Goal: Information Seeking & Learning: Learn about a topic

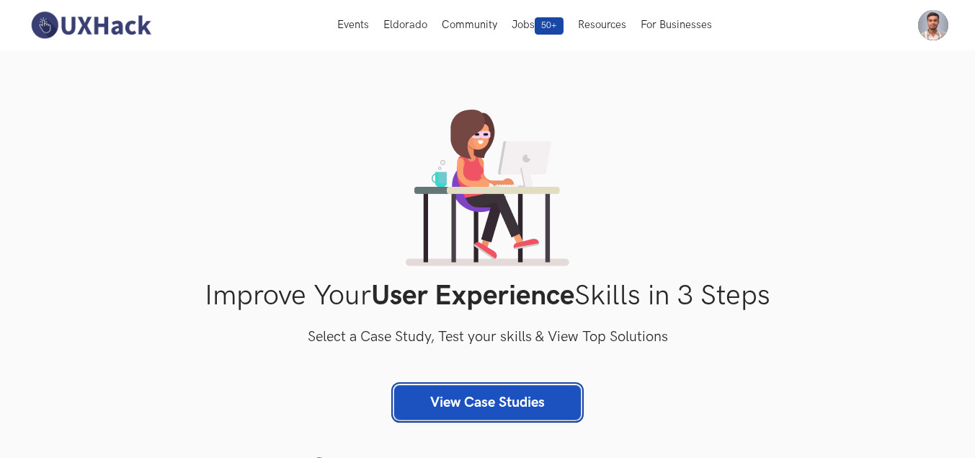
click at [541, 387] on link "View Case Studies" at bounding box center [487, 402] width 187 height 35
click at [548, 399] on link "View Case Studies" at bounding box center [487, 402] width 187 height 35
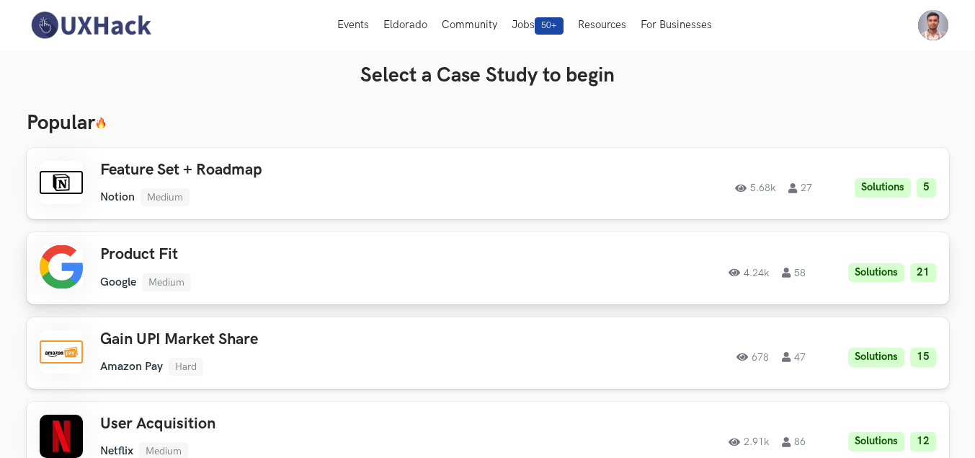
click at [291, 247] on h3 "Product Fit" at bounding box center [304, 254] width 409 height 19
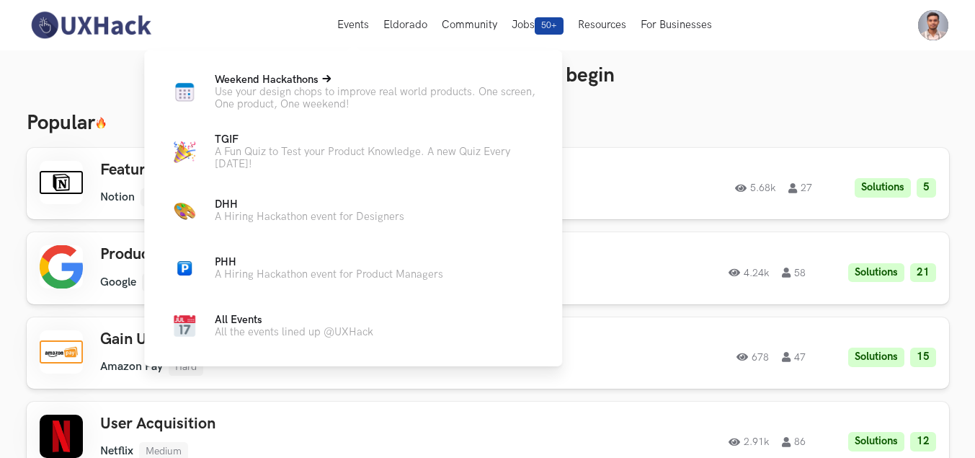
click at [291, 80] on span "Weekend Hackathons Live" at bounding box center [267, 80] width 104 height 12
click at [296, 72] on div "Weekend Hackathons Live Use your design chops to improve real world products. O…" at bounding box center [353, 208] width 418 height 316
click at [298, 79] on span "Weekend Hackathons Live" at bounding box center [267, 80] width 104 height 12
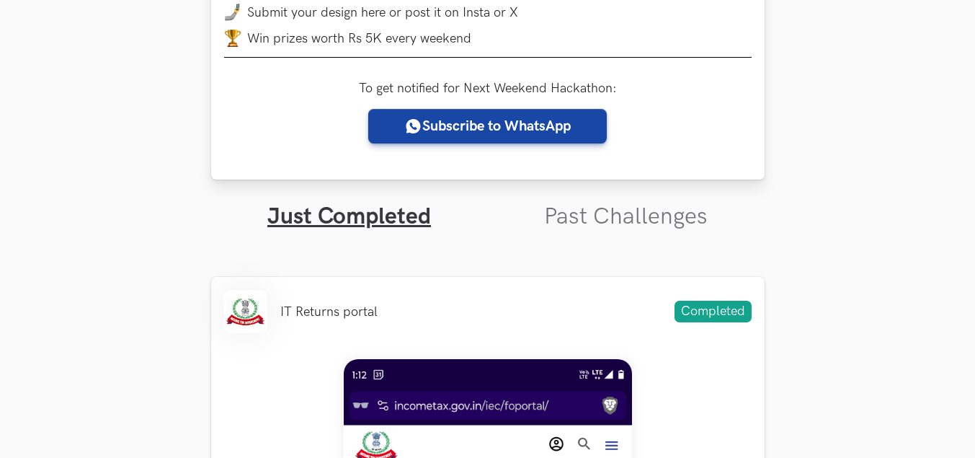
scroll to position [360, 0]
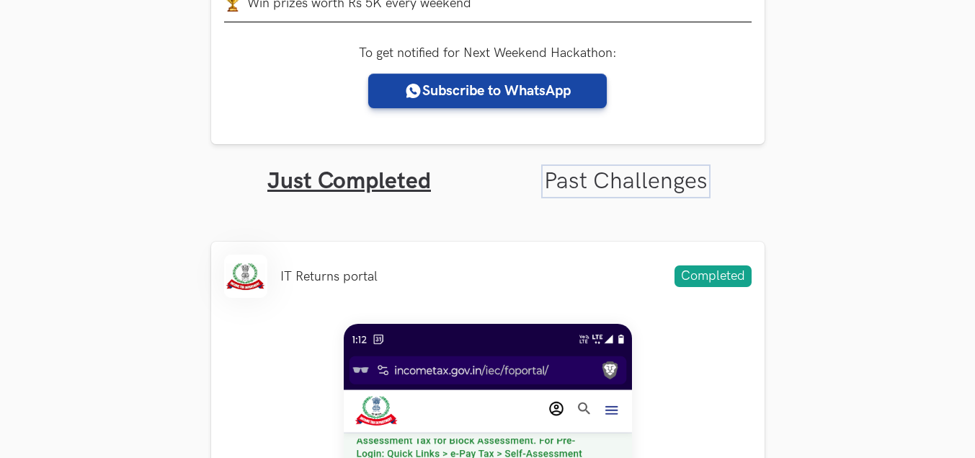
click at [595, 183] on link "Past Challenges" at bounding box center [626, 181] width 164 height 28
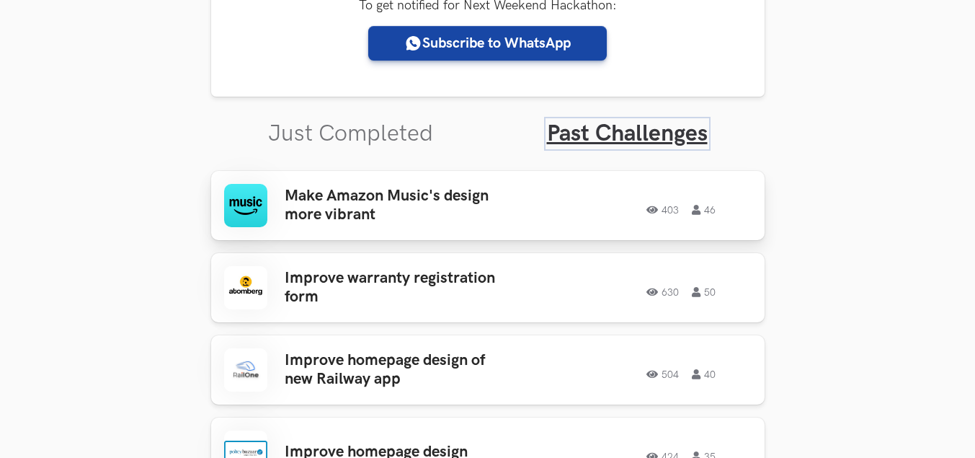
scroll to position [433, 0]
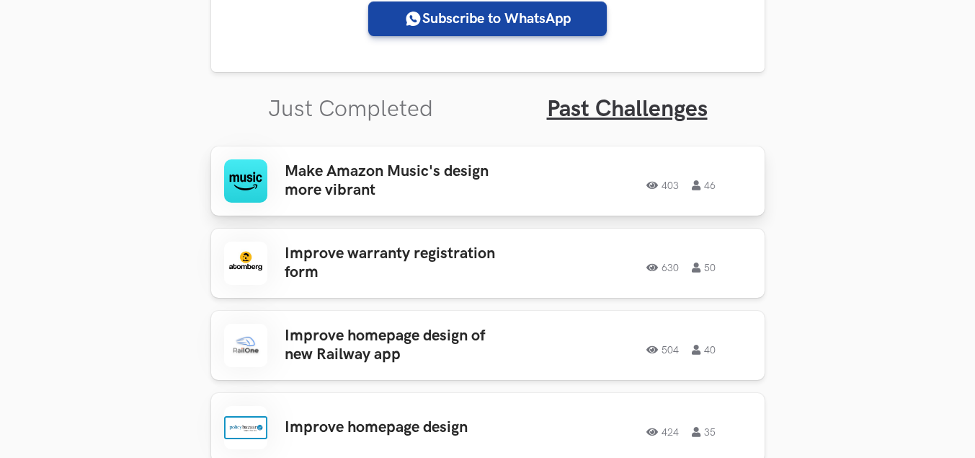
click at [538, 186] on div "403 46" at bounding box center [639, 181] width 225 height 19
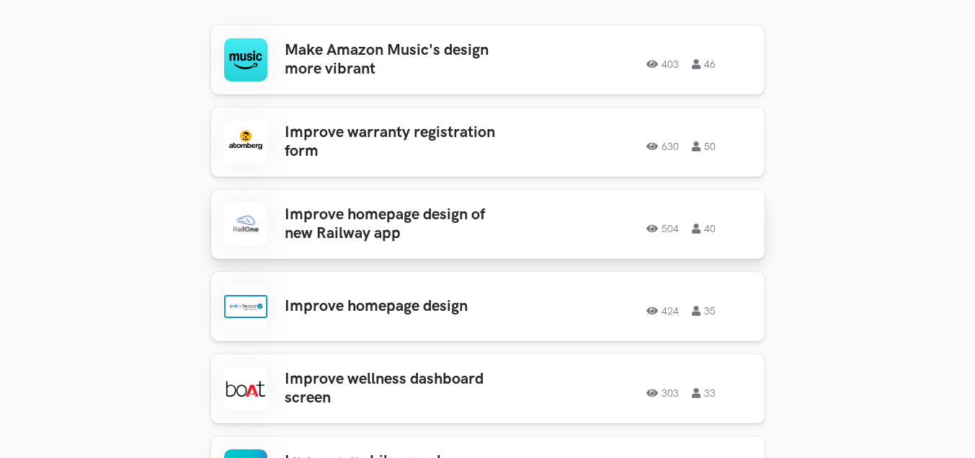
scroll to position [649, 0]
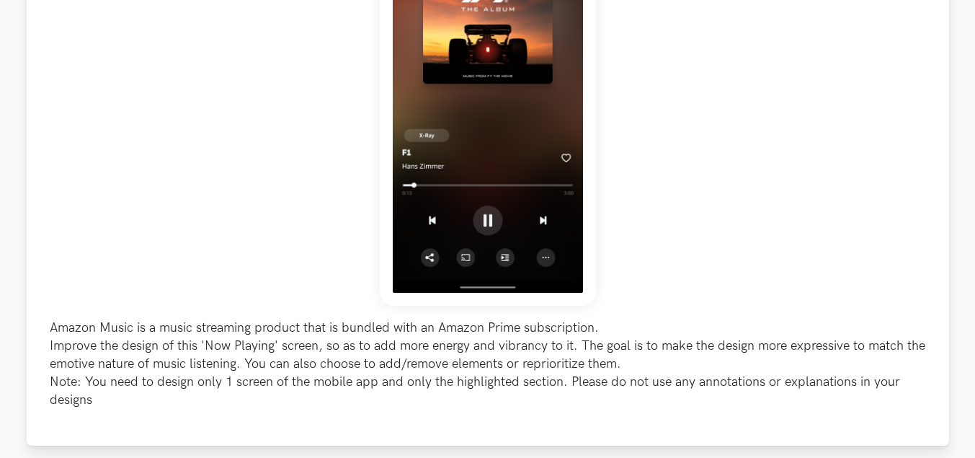
scroll to position [649, 0]
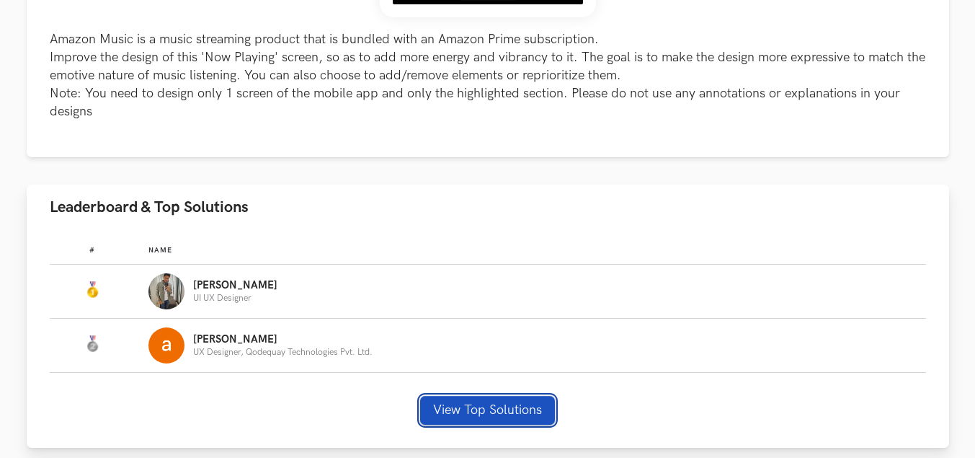
click at [496, 414] on button "View Top Solutions" at bounding box center [487, 410] width 135 height 29
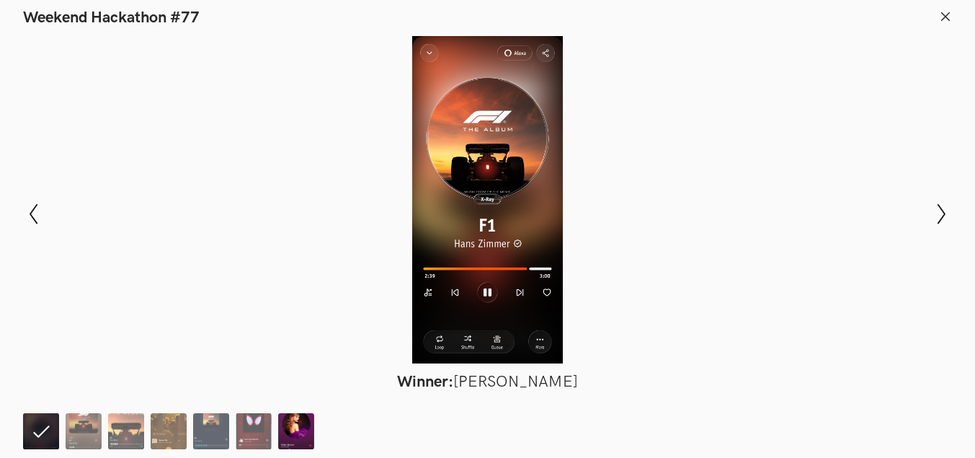
click at [295, 432] on img at bounding box center [296, 431] width 36 height 36
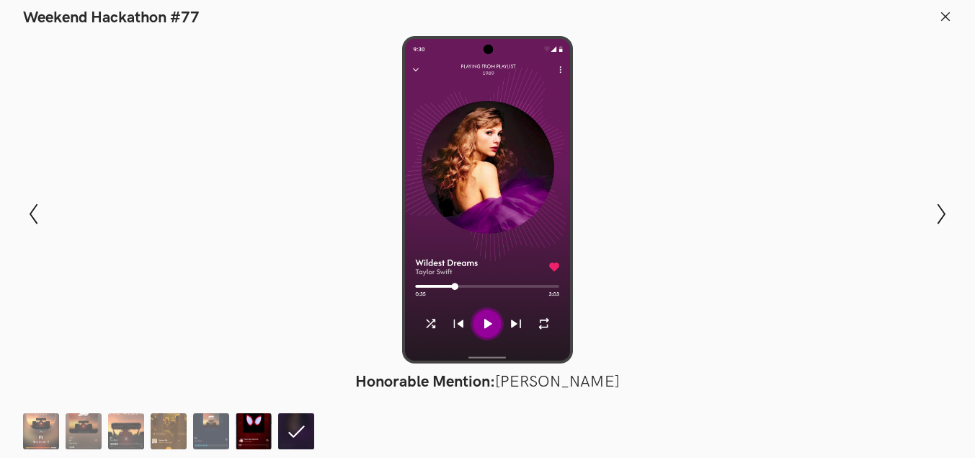
click at [263, 432] on img at bounding box center [254, 431] width 36 height 36
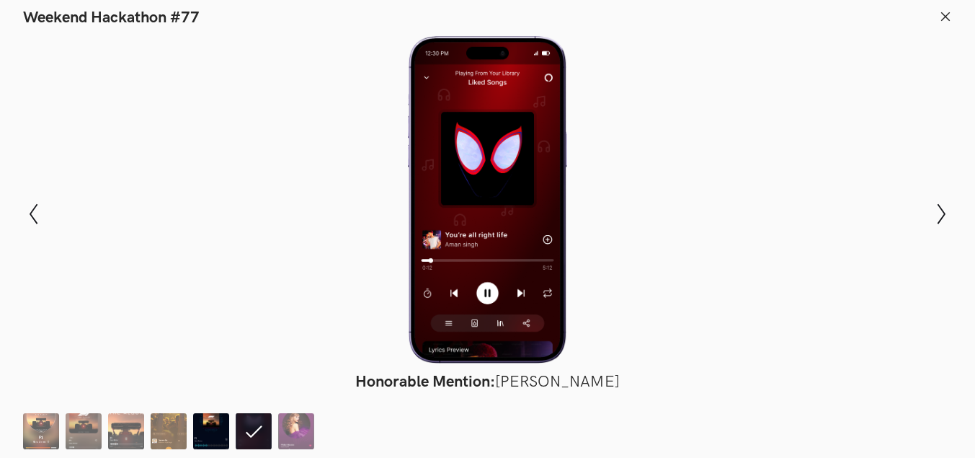
click at [210, 432] on img at bounding box center [211, 431] width 36 height 36
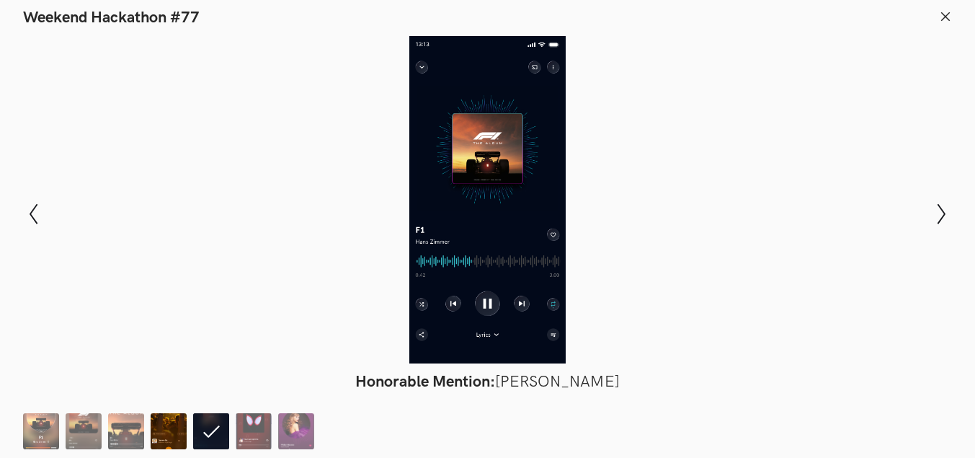
click at [179, 432] on img at bounding box center [169, 431] width 36 height 36
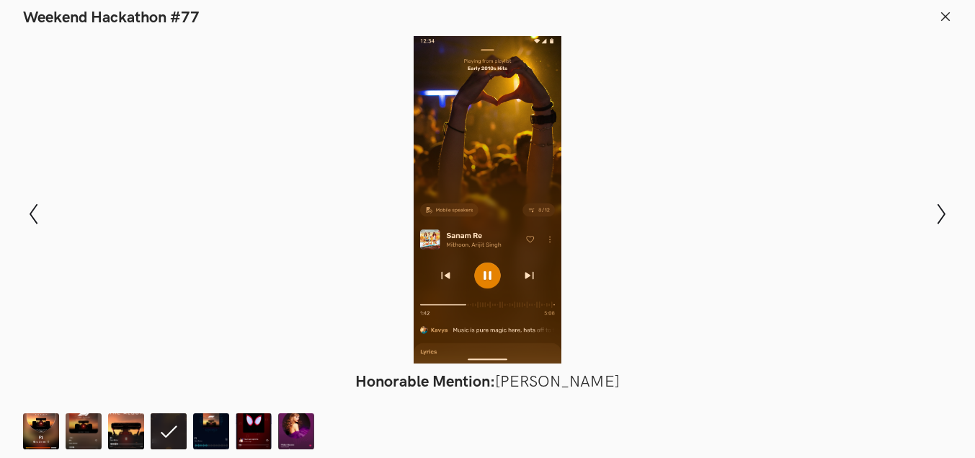
click at [946, 14] on icon at bounding box center [945, 16] width 13 height 13
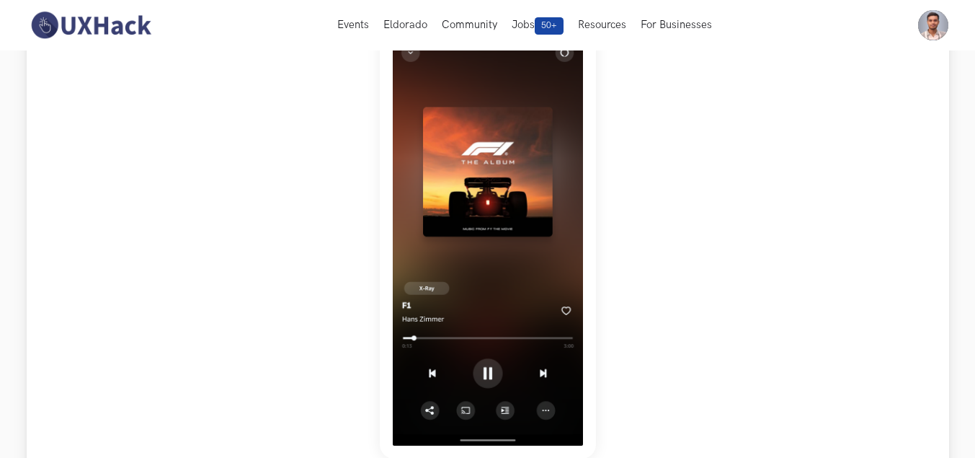
scroll to position [0, 0]
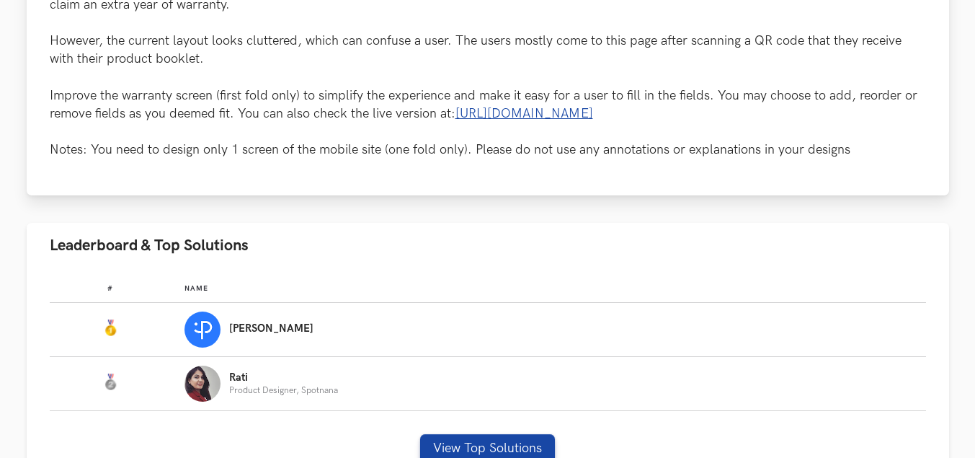
scroll to position [721, 0]
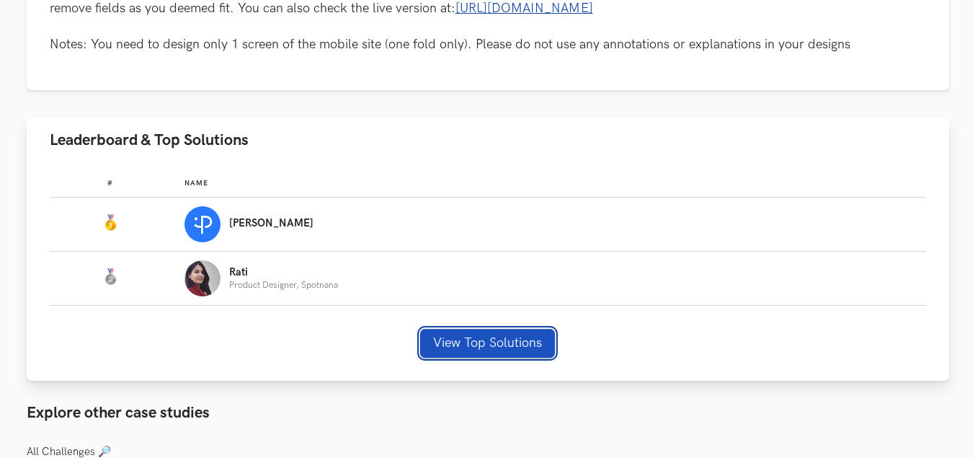
click at [435, 346] on button "View Top Solutions" at bounding box center [487, 343] width 135 height 29
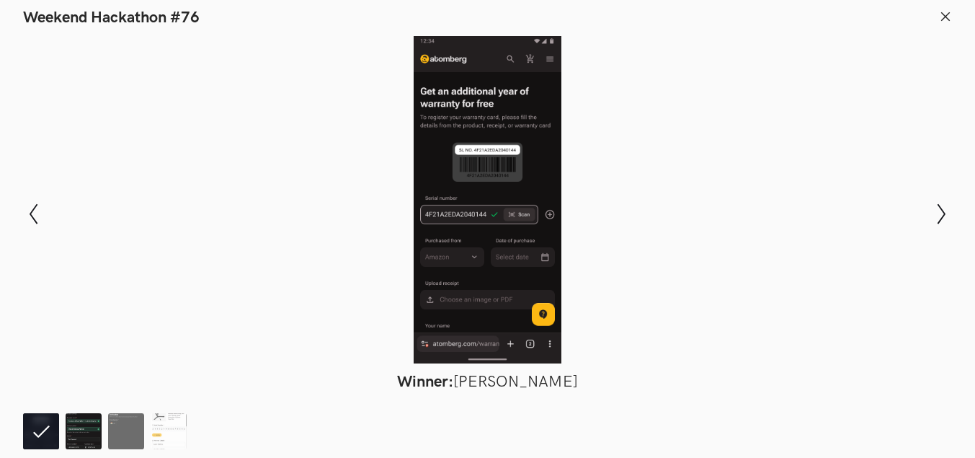
click at [94, 422] on img at bounding box center [84, 431] width 36 height 36
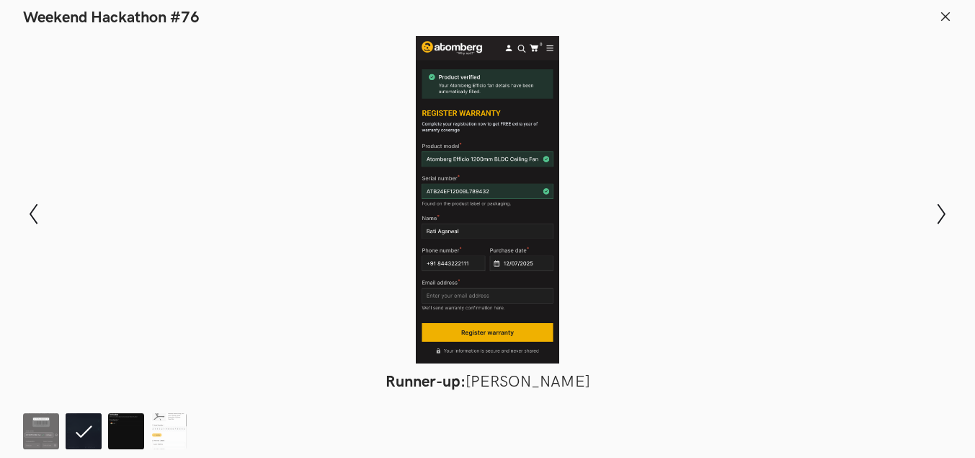
click at [129, 435] on img at bounding box center [126, 431] width 36 height 36
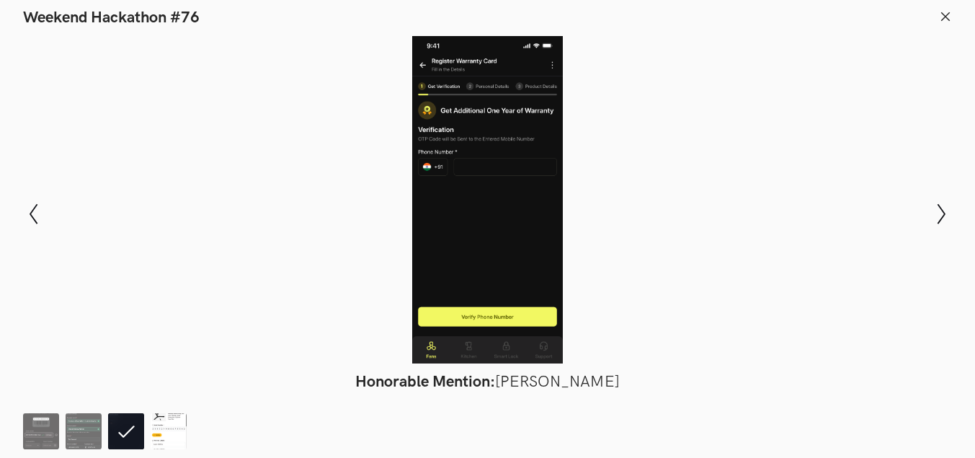
click at [159, 435] on img at bounding box center [169, 431] width 36 height 36
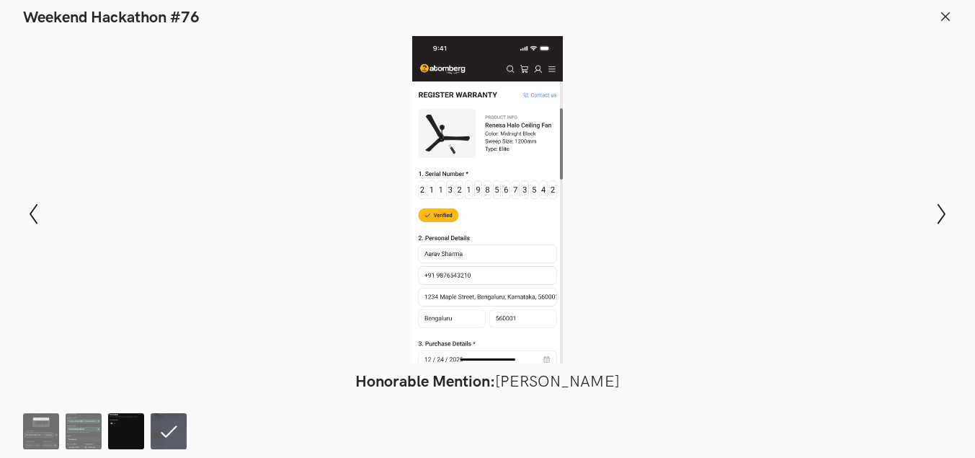
click at [117, 437] on img at bounding box center [126, 431] width 36 height 36
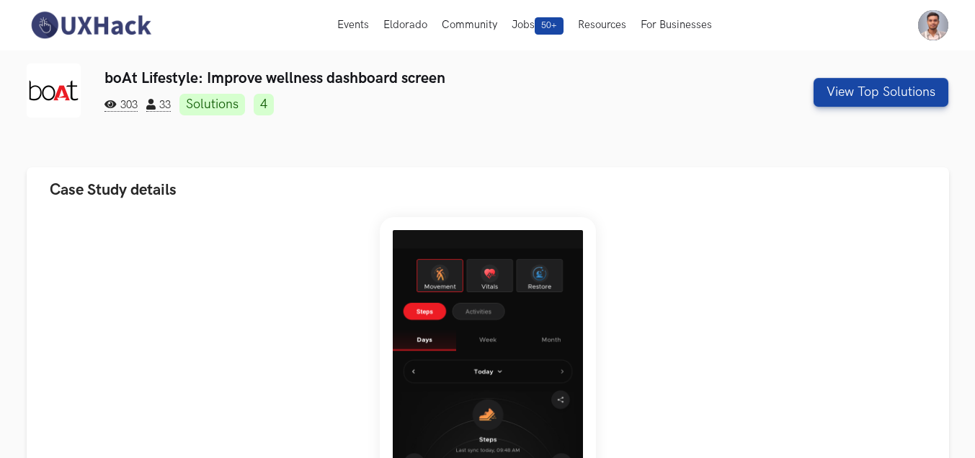
click at [273, 105] on link "4" at bounding box center [264, 105] width 20 height 22
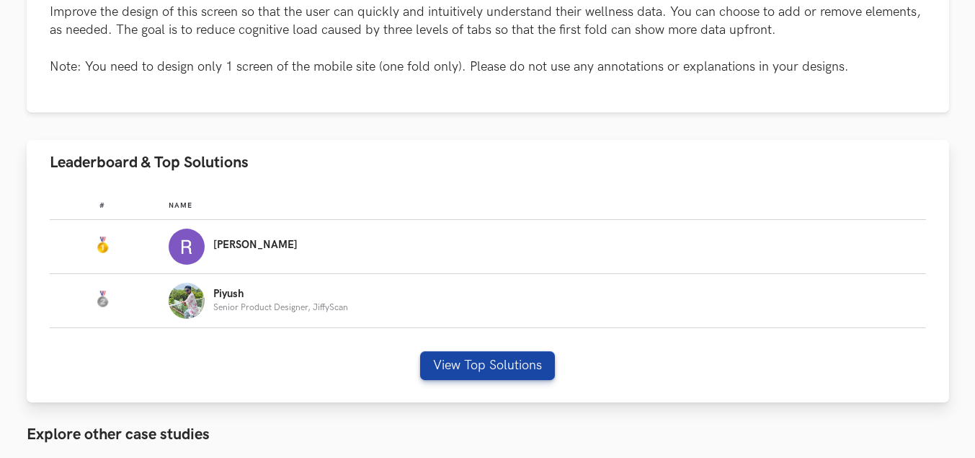
scroll to position [848, 0]
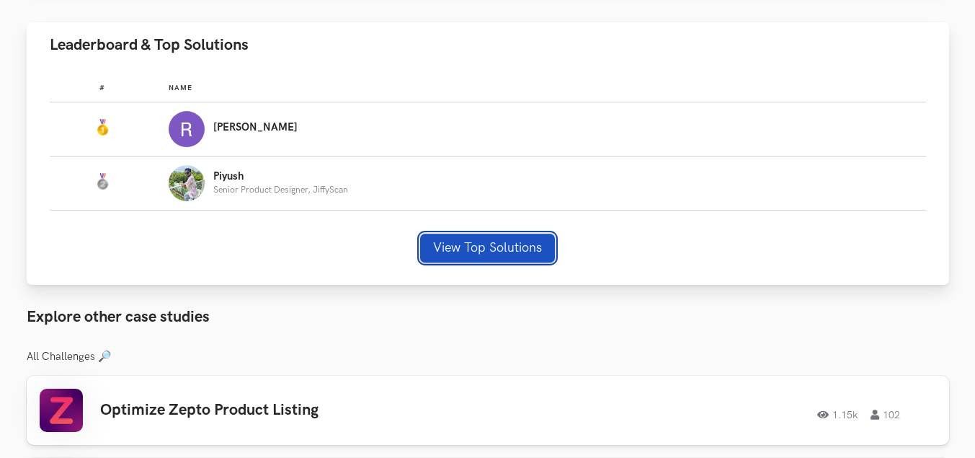
click at [480, 244] on button "View Top Solutions" at bounding box center [487, 248] width 135 height 29
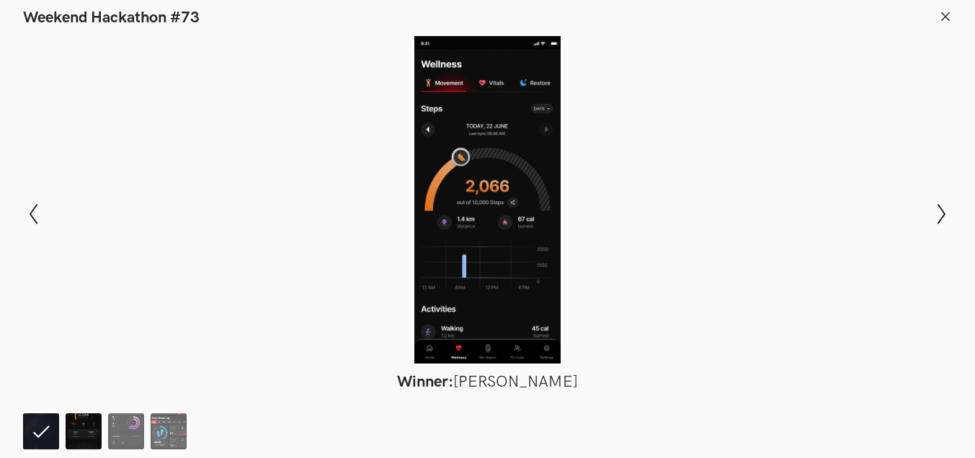
click at [91, 428] on img at bounding box center [84, 431] width 36 height 36
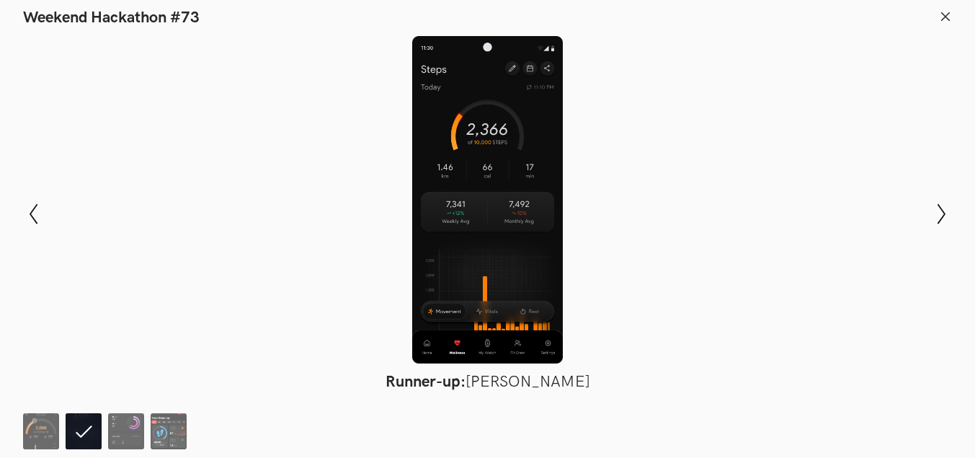
click at [63, 428] on ol at bounding box center [108, 431] width 170 height 36
click at [52, 428] on img at bounding box center [41, 431] width 36 height 36
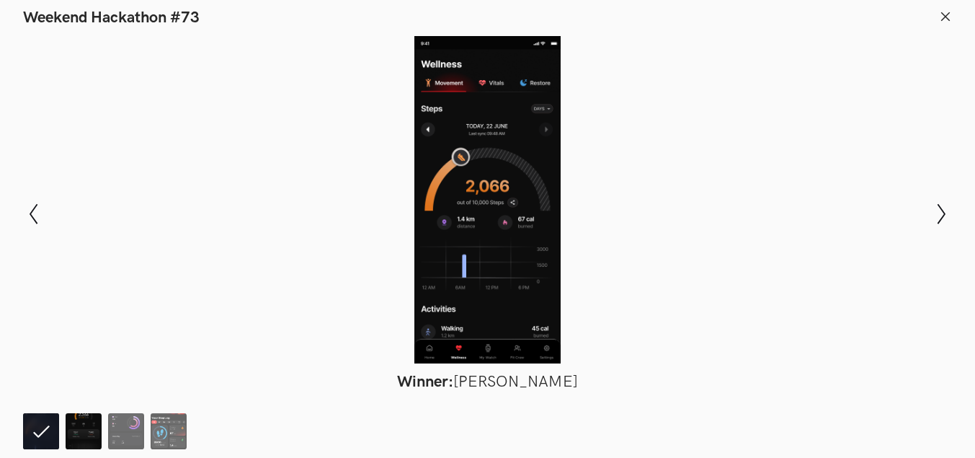
click at [79, 425] on img at bounding box center [84, 431] width 36 height 36
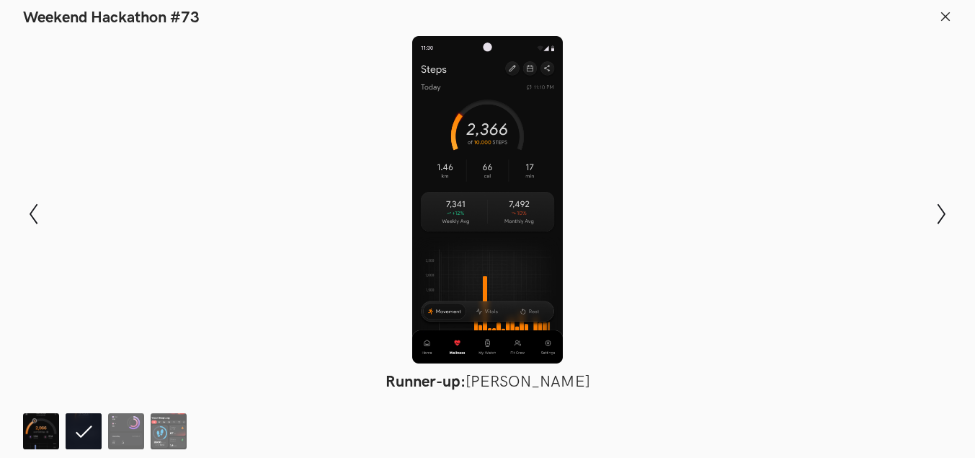
click at [30, 421] on img at bounding box center [41, 431] width 36 height 36
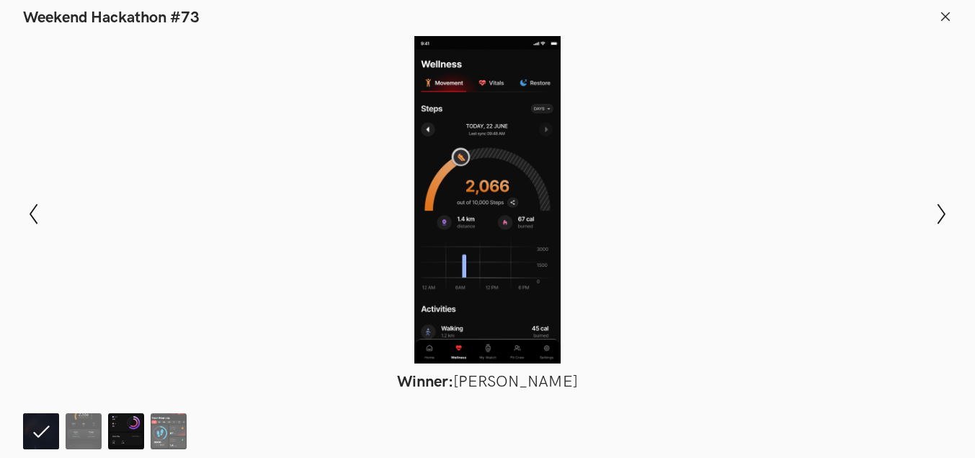
click at [132, 424] on img at bounding box center [126, 431] width 36 height 36
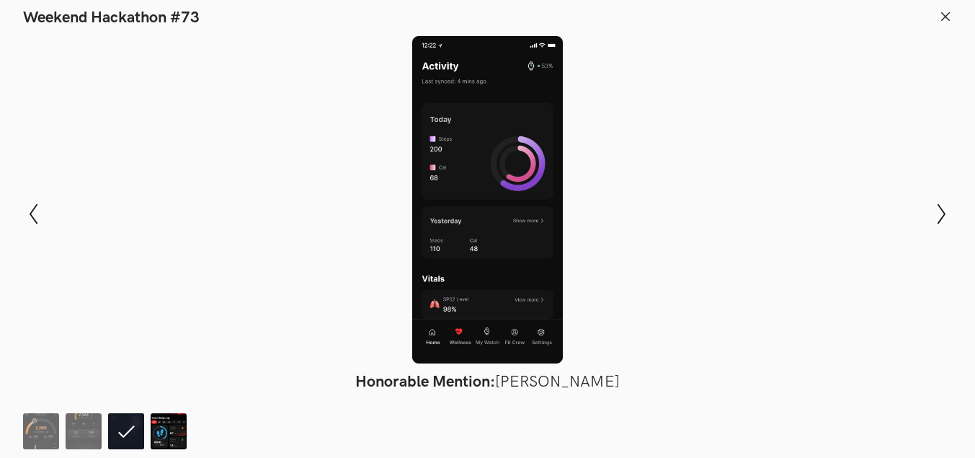
click at [168, 422] on img at bounding box center [169, 431] width 36 height 36
